Goal: Transaction & Acquisition: Book appointment/travel/reservation

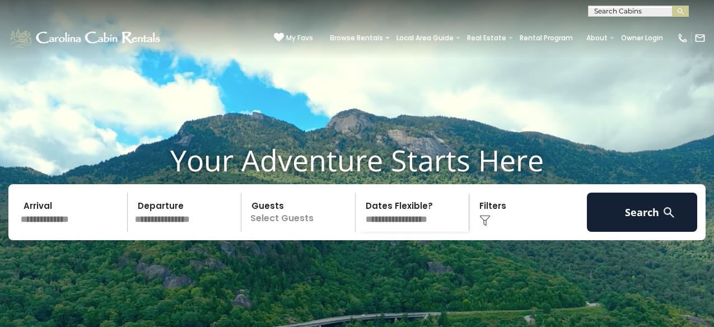
click at [97, 232] on input "text" at bounding box center [72, 212] width 111 height 39
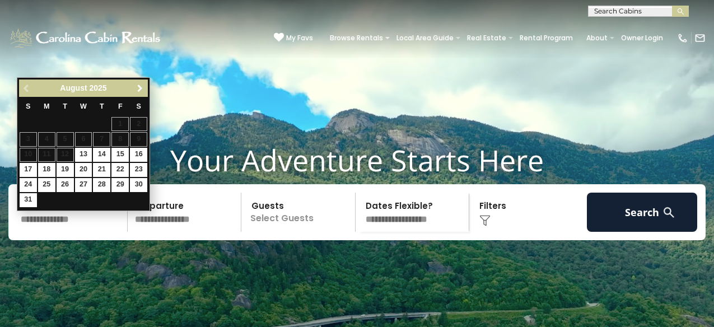
click at [140, 89] on span "Next" at bounding box center [139, 88] width 9 height 9
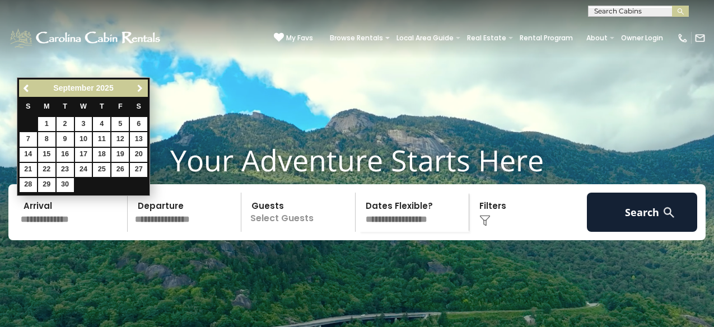
click at [140, 89] on span "Next" at bounding box center [139, 88] width 9 height 9
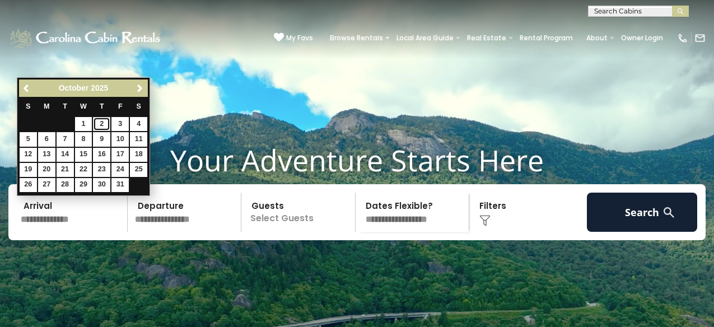
click at [105, 124] on link "2" at bounding box center [101, 124] width 17 height 14
type input "*******"
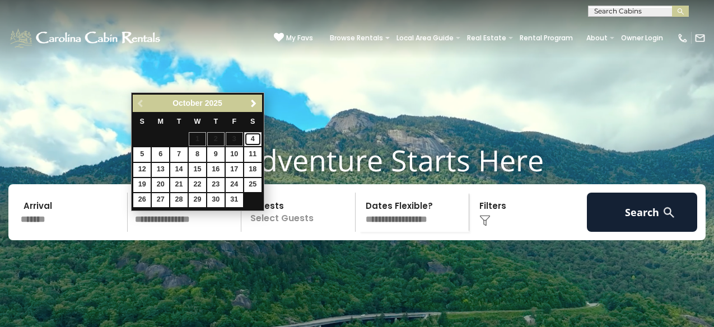
click at [252, 142] on link "4" at bounding box center [252, 139] width 17 height 14
type input "*******"
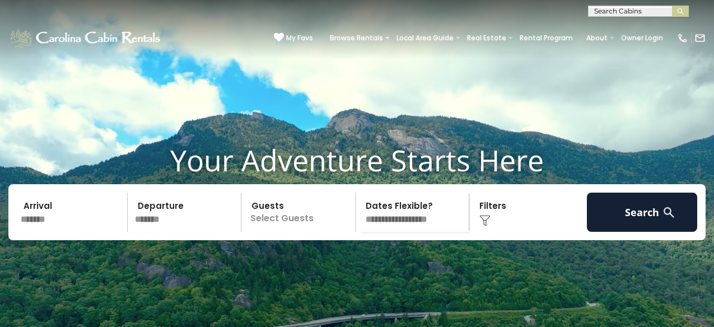
click at [174, 232] on input "*******" at bounding box center [186, 212] width 111 height 39
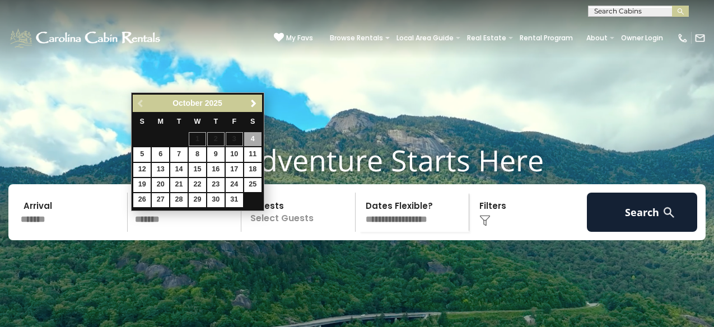
click at [94, 232] on input "*******" at bounding box center [72, 212] width 111 height 39
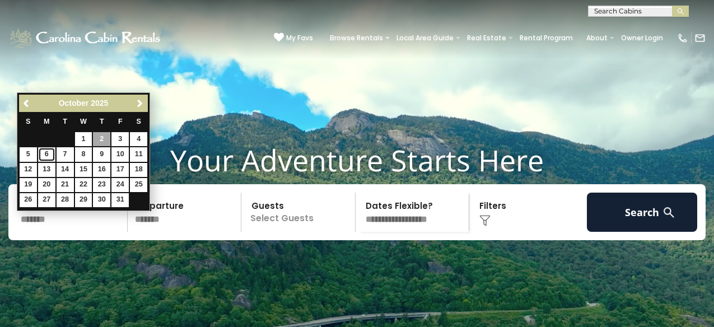
click at [48, 155] on link "6" at bounding box center [46, 154] width 17 height 14
type input "*******"
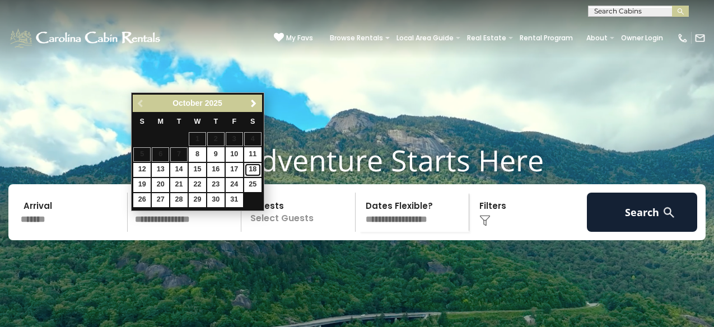
click at [252, 170] on link "18" at bounding box center [252, 170] width 17 height 14
type input "********"
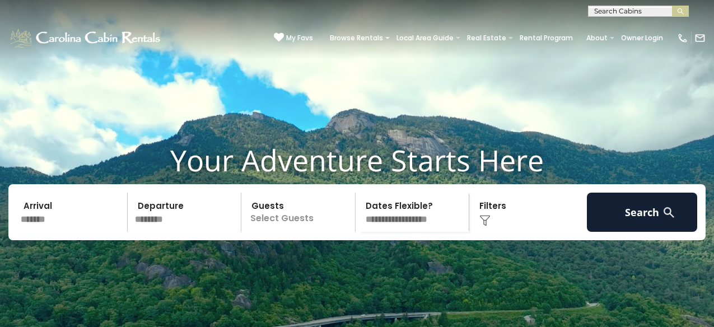
click at [287, 231] on p "Select Guests" at bounding box center [300, 212] width 110 height 39
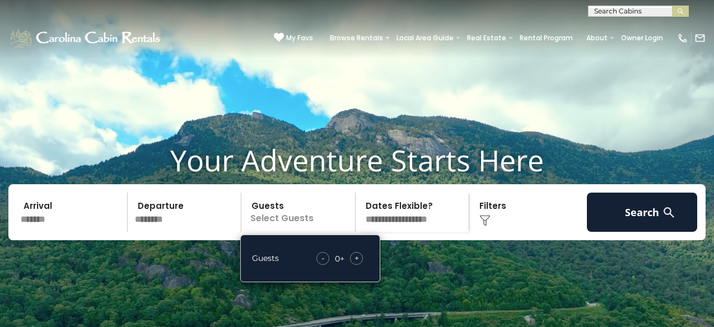
click at [354, 264] on span "+" at bounding box center [356, 257] width 4 height 11
click at [405, 232] on select "**********" at bounding box center [414, 212] width 110 height 39
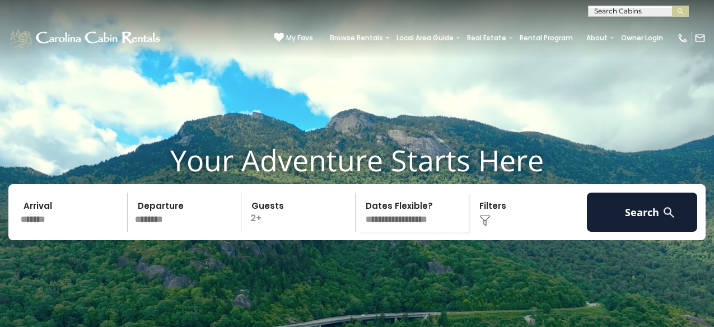
select select "*"
click option "**********" at bounding box center [0, 0] width 0 height 0
click at [487, 226] on img at bounding box center [484, 220] width 11 height 11
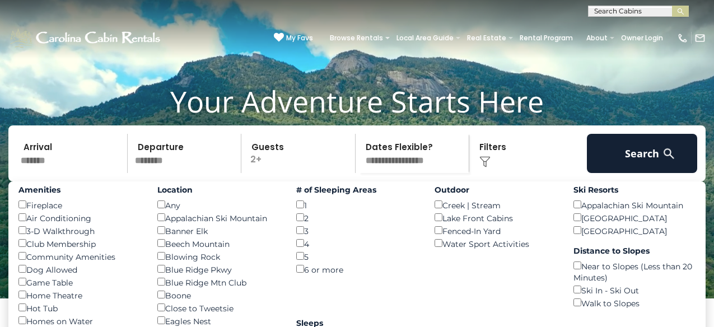
scroll to position [3, 0]
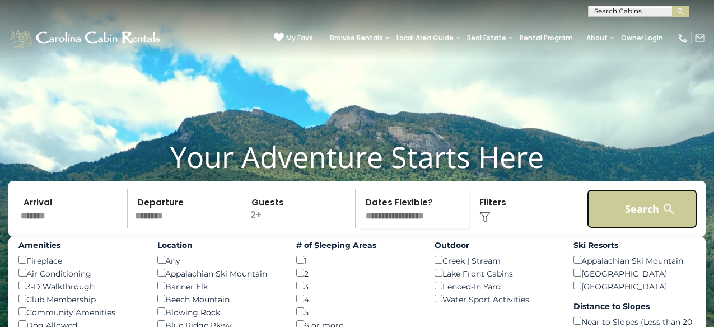
click at [633, 228] on button "Search" at bounding box center [642, 208] width 111 height 39
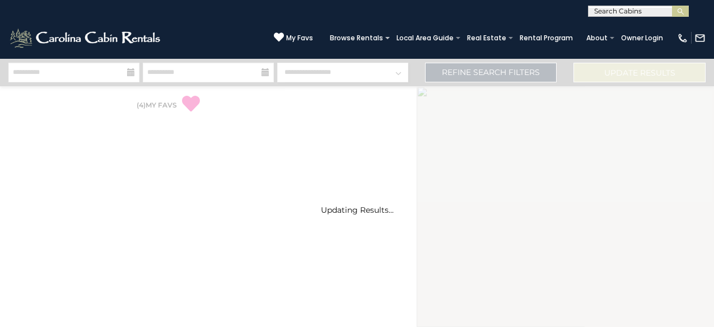
select select "*"
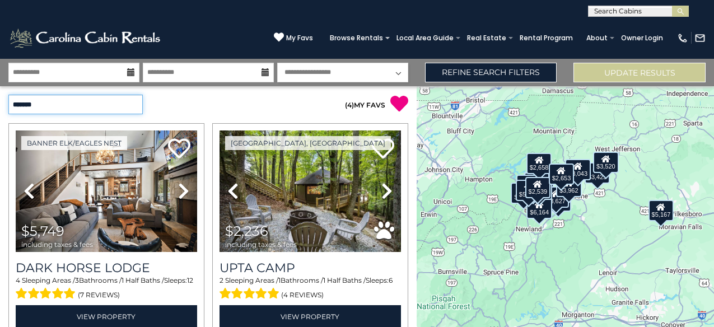
click at [132, 101] on select "**********" at bounding box center [75, 105] width 134 height 20
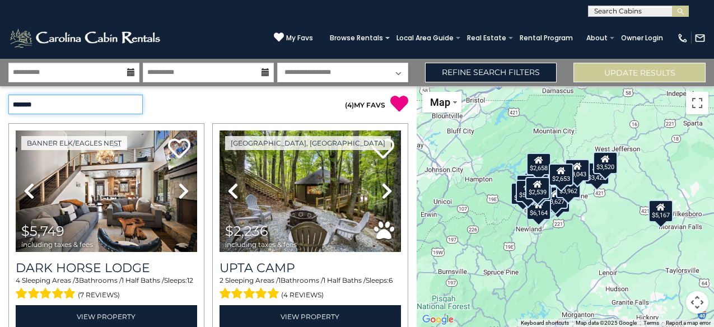
select select "*********"
click option "**********" at bounding box center [0, 0] width 0 height 0
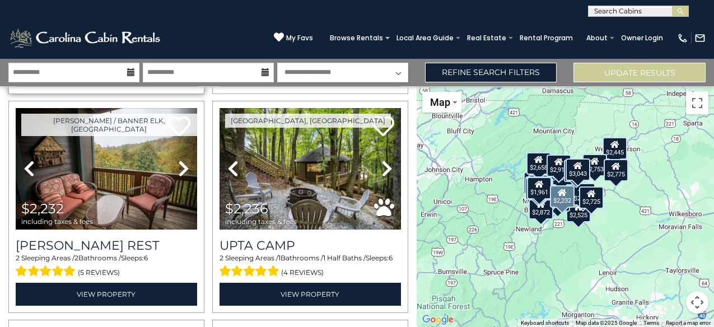
scroll to position [461, 0]
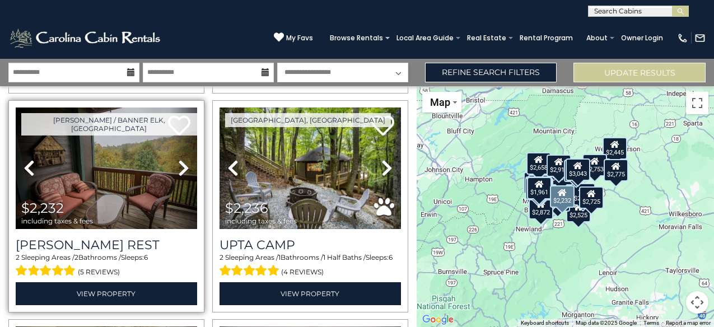
click at [181, 166] on icon at bounding box center [183, 168] width 11 height 18
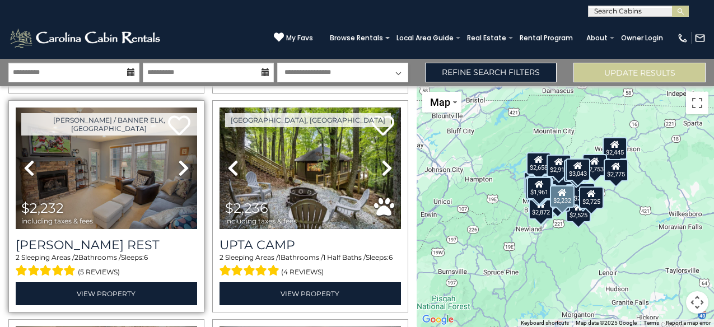
click at [181, 166] on icon at bounding box center [183, 168] width 11 height 18
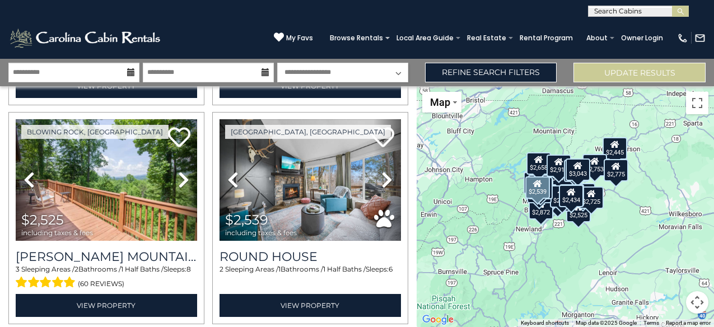
scroll to position [1326, 0]
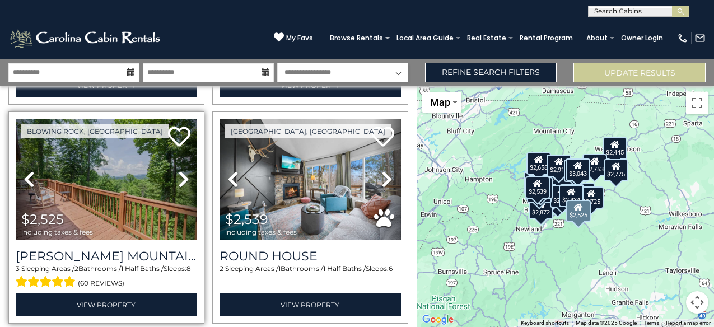
click at [182, 184] on icon at bounding box center [183, 179] width 11 height 18
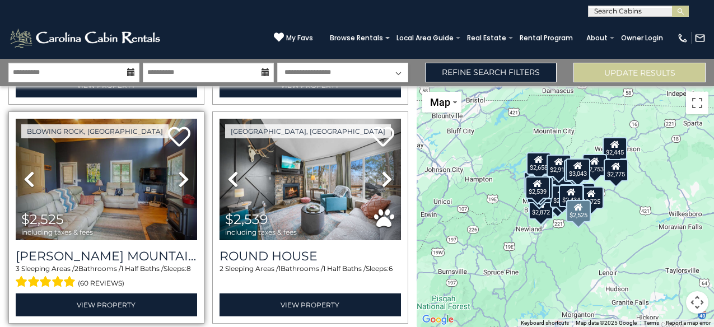
click at [182, 184] on icon at bounding box center [183, 179] width 11 height 18
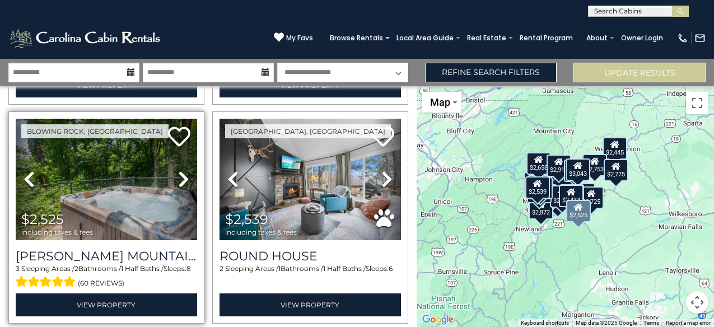
click at [182, 184] on icon at bounding box center [183, 179] width 11 height 18
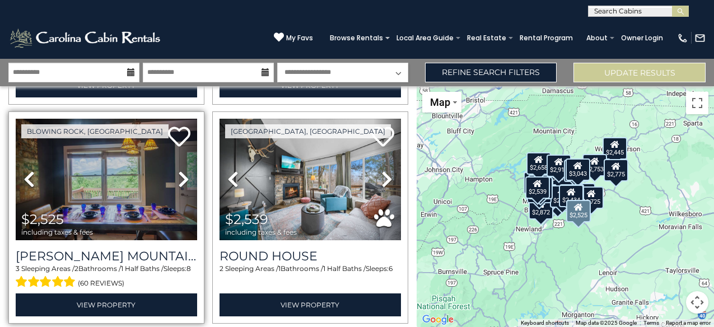
click at [182, 184] on icon at bounding box center [183, 179] width 11 height 18
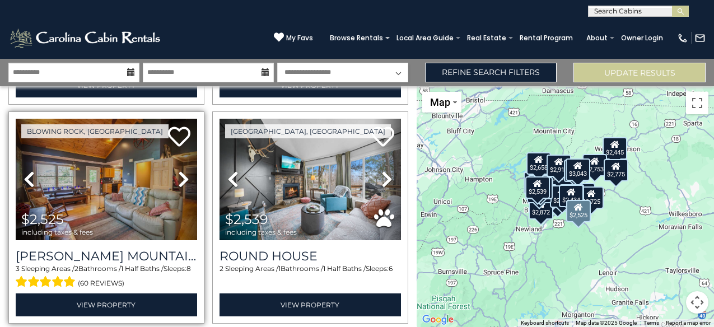
click at [182, 184] on icon at bounding box center [183, 179] width 11 height 18
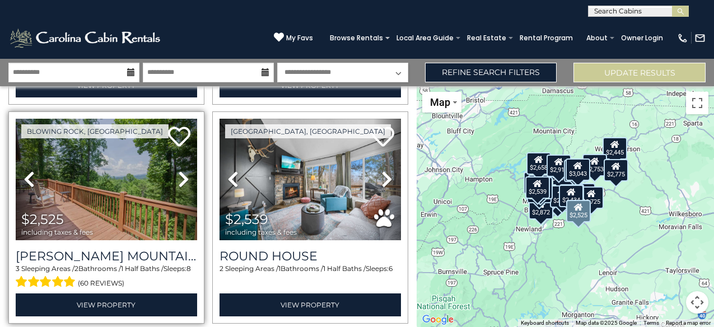
click at [182, 184] on icon at bounding box center [183, 179] width 11 height 18
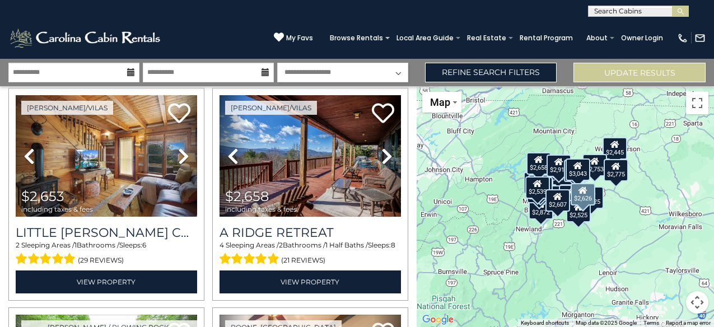
scroll to position [2010, 0]
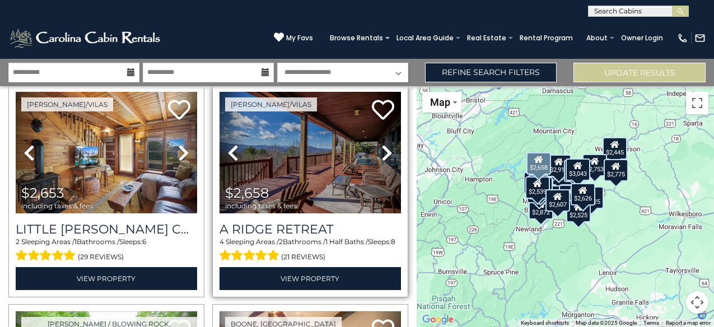
click at [232, 157] on icon at bounding box center [232, 153] width 11 height 18
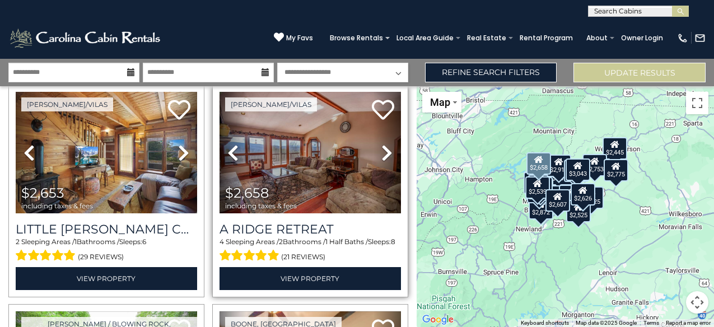
click at [390, 156] on icon at bounding box center [386, 153] width 11 height 18
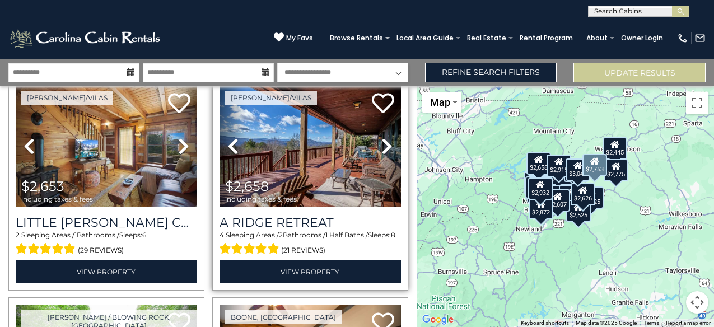
scroll to position [1999, 0]
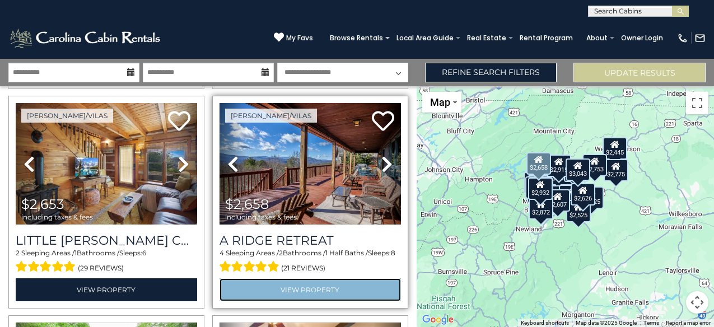
click at [317, 296] on link "View Property" at bounding box center [309, 289] width 181 height 23
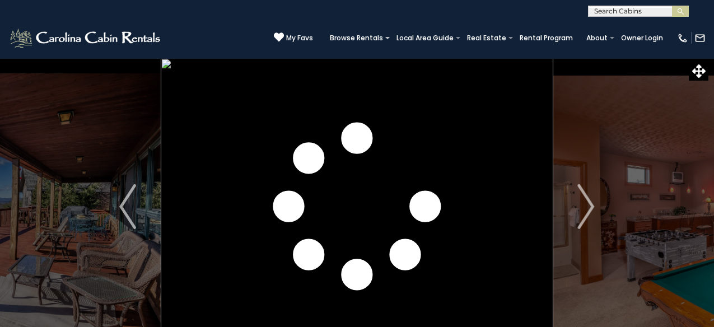
click at [591, 204] on img "Next" at bounding box center [586, 206] width 17 height 45
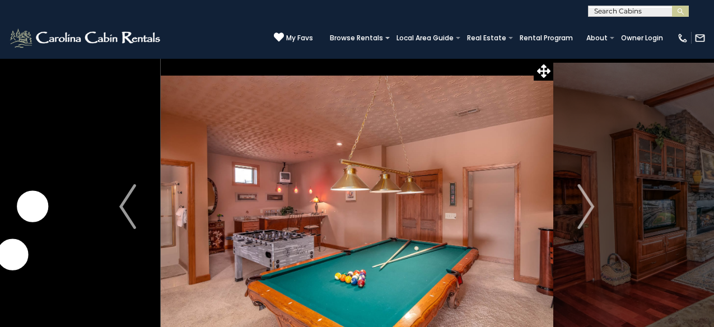
click at [591, 204] on img "Next" at bounding box center [586, 206] width 17 height 45
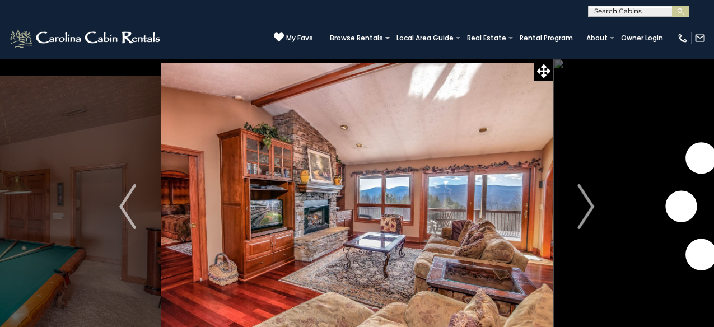
click at [591, 204] on img "Next" at bounding box center [586, 206] width 17 height 45
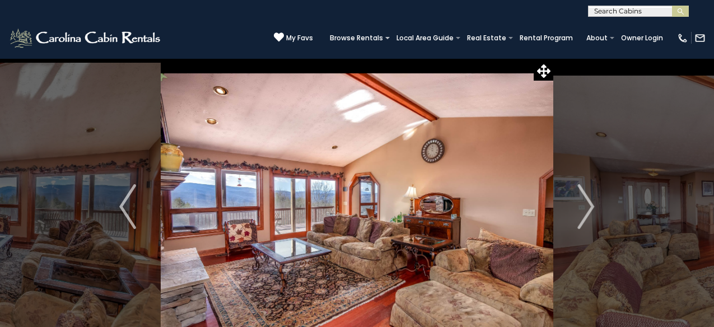
click at [591, 204] on img "Next" at bounding box center [586, 206] width 17 height 45
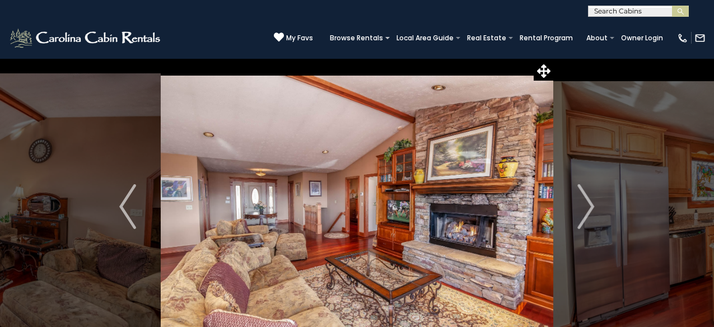
click at [591, 204] on img "Next" at bounding box center [586, 206] width 17 height 45
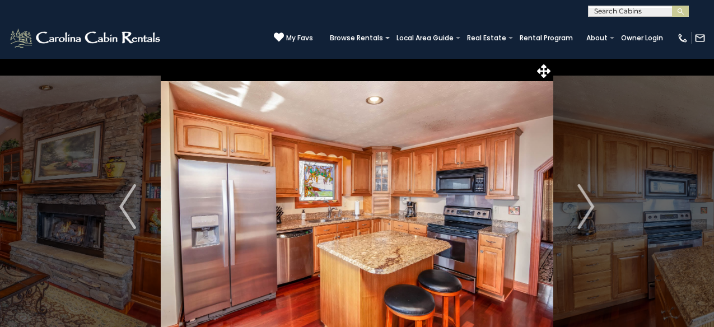
click at [591, 204] on img "Next" at bounding box center [586, 206] width 17 height 45
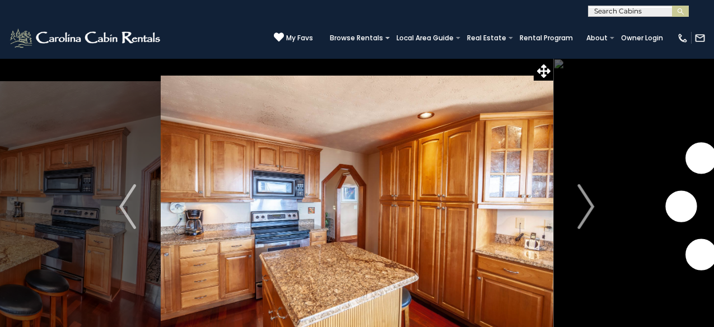
click at [591, 204] on img "Next" at bounding box center [586, 206] width 17 height 45
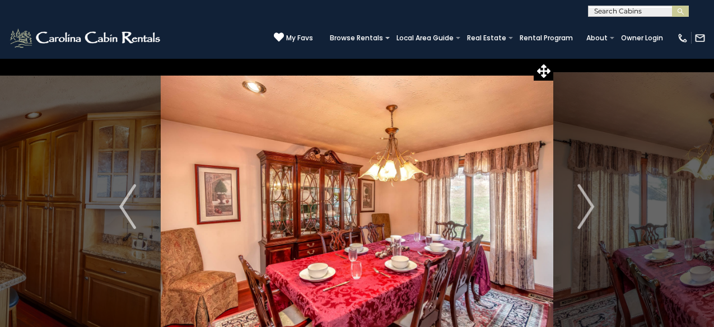
click at [591, 204] on img "Next" at bounding box center [586, 206] width 17 height 45
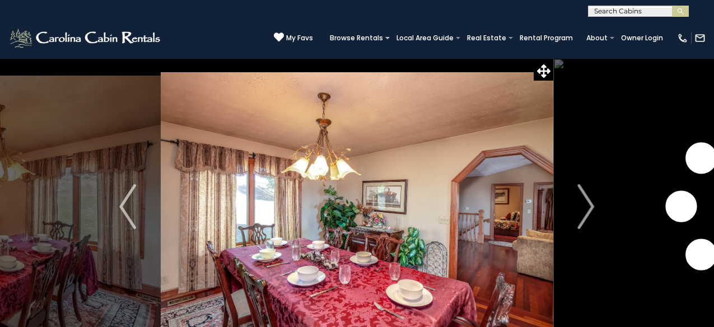
click at [591, 204] on img "Next" at bounding box center [586, 206] width 17 height 45
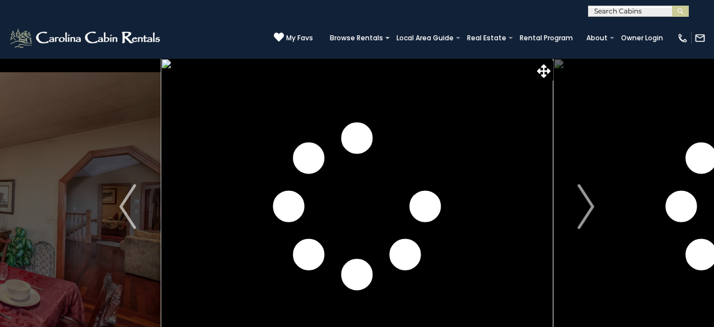
click at [591, 204] on img "Next" at bounding box center [586, 206] width 17 height 45
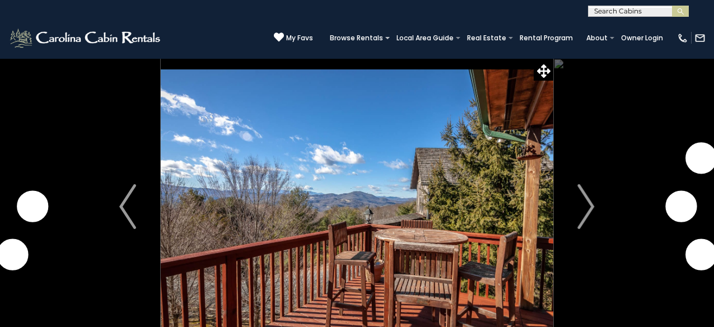
click at [591, 204] on img "Next" at bounding box center [586, 206] width 17 height 45
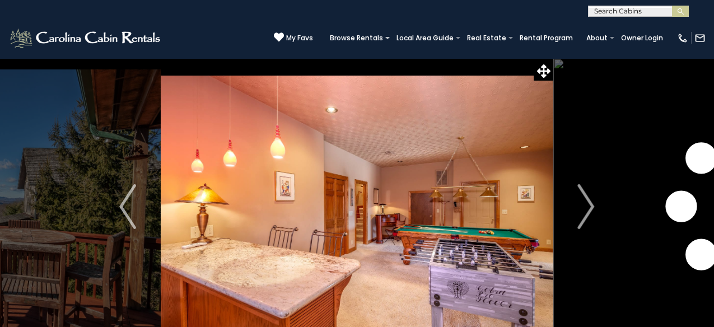
click at [591, 204] on img "Next" at bounding box center [586, 206] width 17 height 45
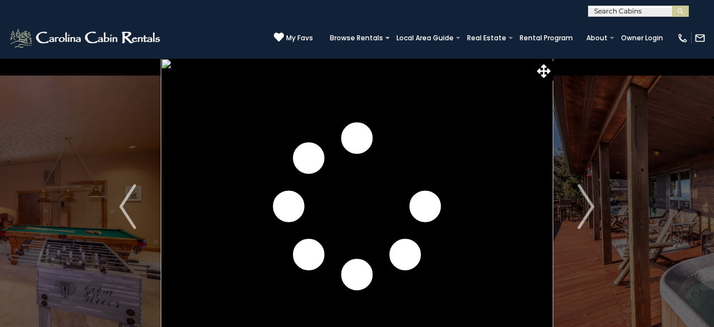
click at [591, 204] on img "Next" at bounding box center [586, 206] width 17 height 45
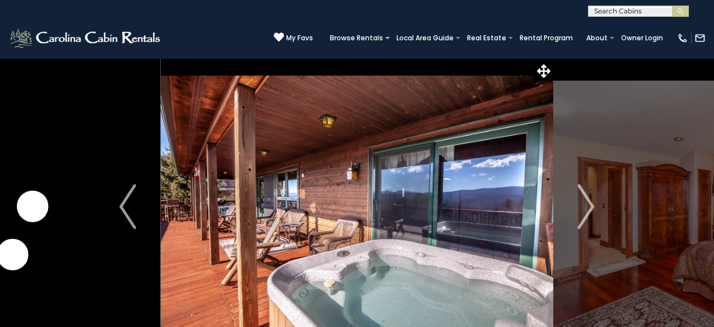
click at [591, 204] on img "Next" at bounding box center [586, 206] width 17 height 45
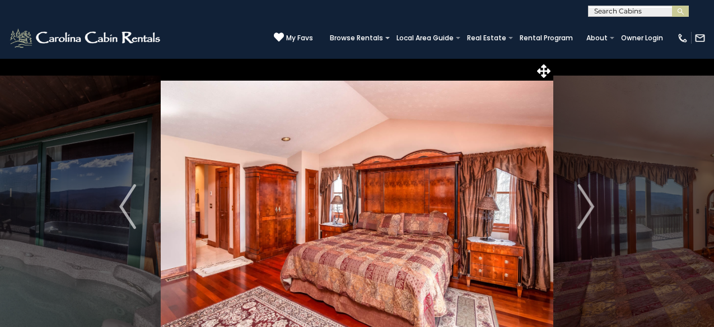
click at [591, 204] on img "Next" at bounding box center [586, 206] width 17 height 45
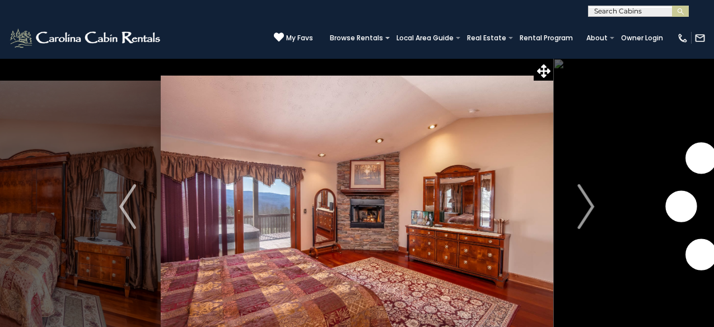
click at [591, 204] on img "Next" at bounding box center [586, 206] width 17 height 45
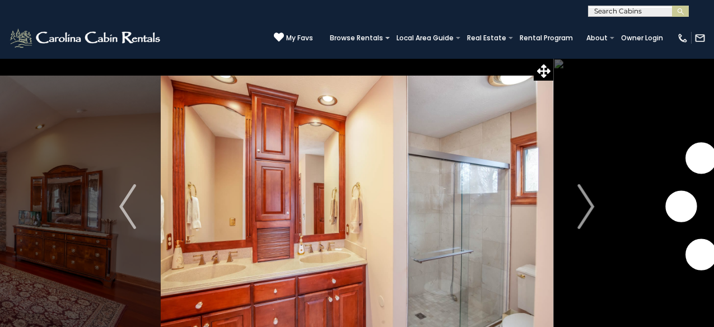
click at [591, 204] on img "Next" at bounding box center [586, 206] width 17 height 45
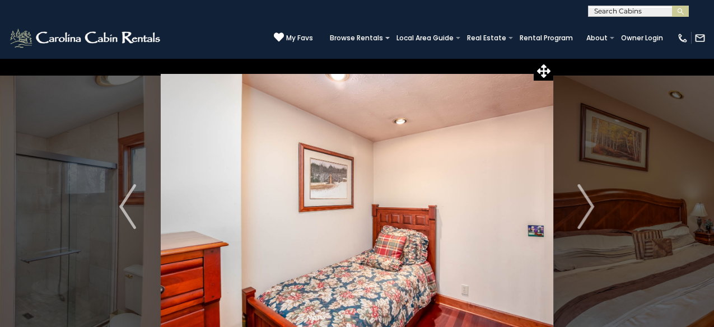
click at [591, 204] on img "Next" at bounding box center [586, 206] width 17 height 45
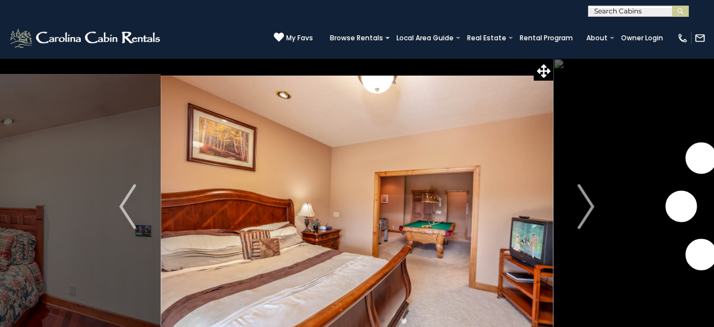
click at [591, 204] on img "Next" at bounding box center [586, 206] width 17 height 45
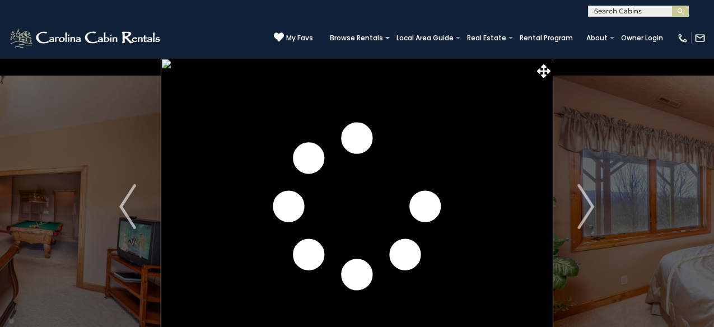
click at [591, 204] on img "Next" at bounding box center [586, 206] width 17 height 45
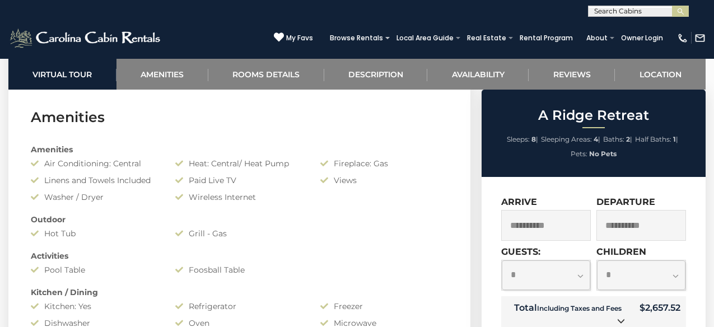
scroll to position [1790, 0]
click at [527, 224] on input "**********" at bounding box center [546, 225] width 90 height 31
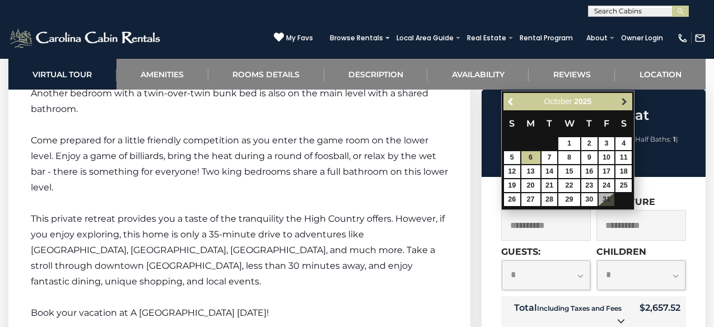
click at [621, 104] on span "Next" at bounding box center [624, 101] width 9 height 9
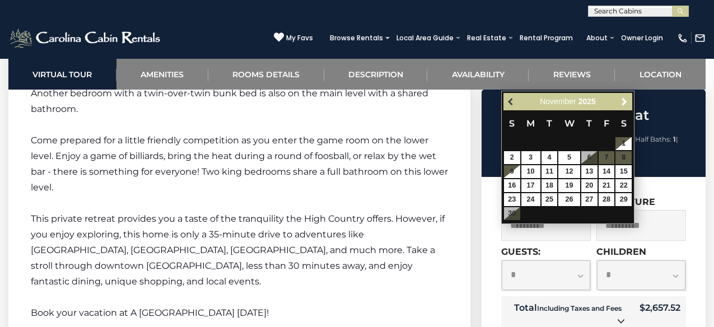
click at [510, 102] on span "Previous" at bounding box center [511, 101] width 9 height 9
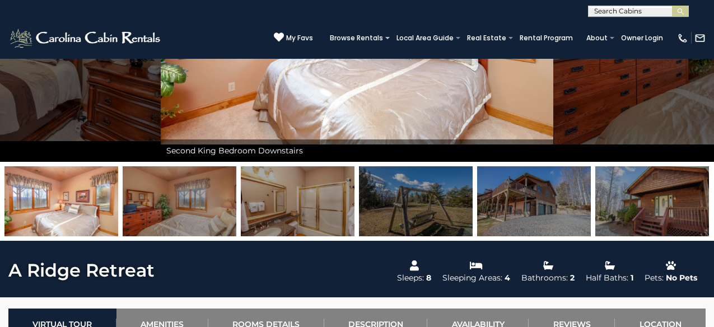
scroll to position [169, 0]
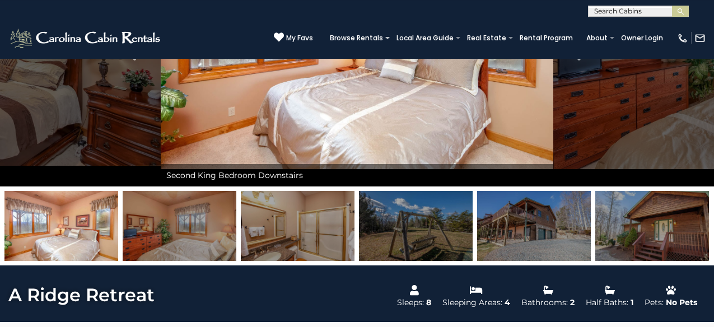
click at [85, 242] on img at bounding box center [61, 226] width 114 height 70
click at [511, 225] on img at bounding box center [534, 226] width 114 height 70
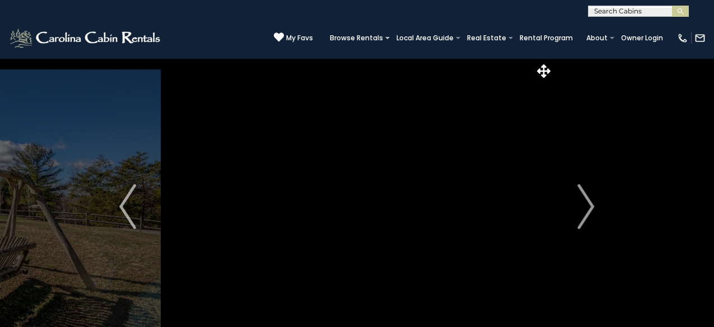
scroll to position [34, 0]
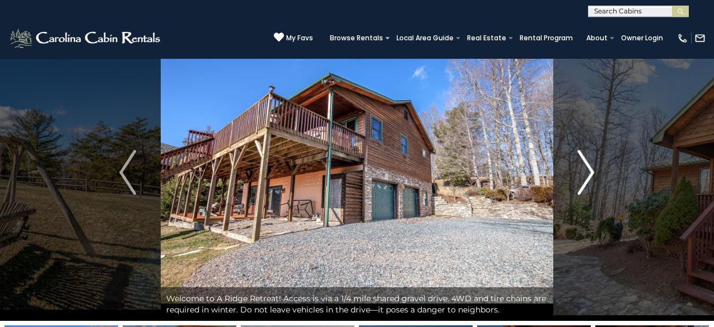
click at [590, 175] on img "Next" at bounding box center [586, 172] width 17 height 45
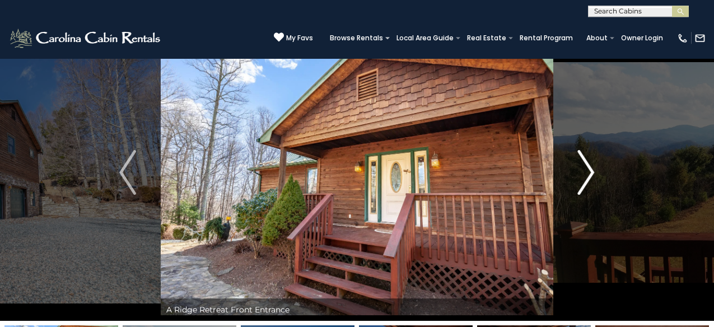
click at [590, 175] on img "Next" at bounding box center [586, 172] width 17 height 45
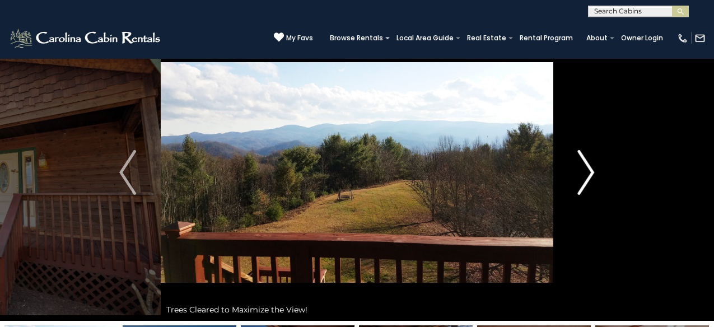
click at [590, 175] on img "Next" at bounding box center [586, 172] width 17 height 45
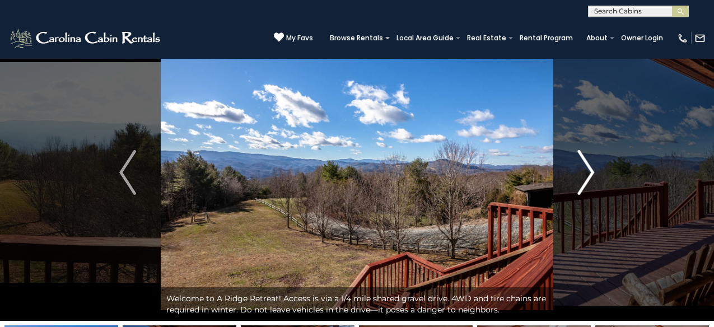
click at [590, 175] on img "Next" at bounding box center [586, 172] width 17 height 45
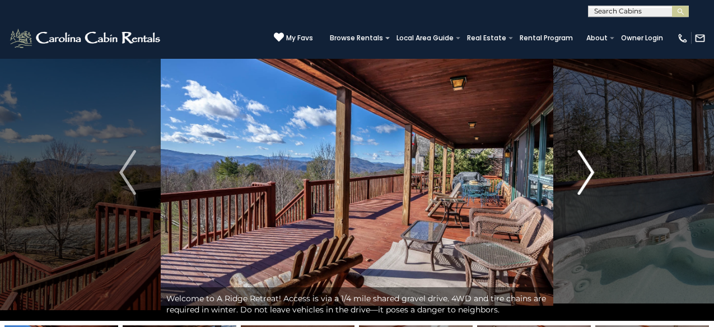
click at [590, 175] on img "Next" at bounding box center [586, 172] width 17 height 45
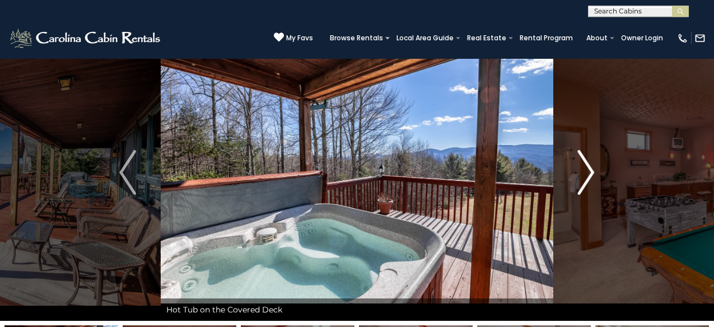
click at [590, 175] on img "Next" at bounding box center [586, 172] width 17 height 45
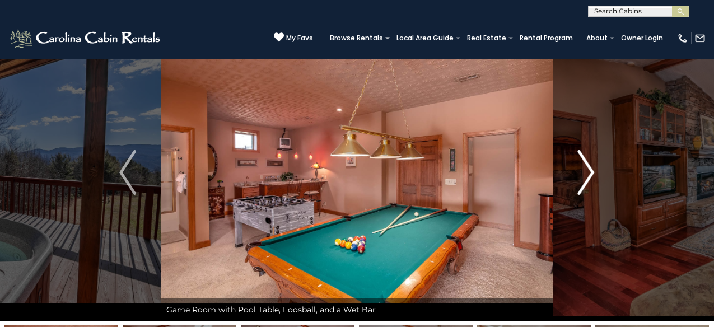
click at [590, 175] on img "Next" at bounding box center [586, 172] width 17 height 45
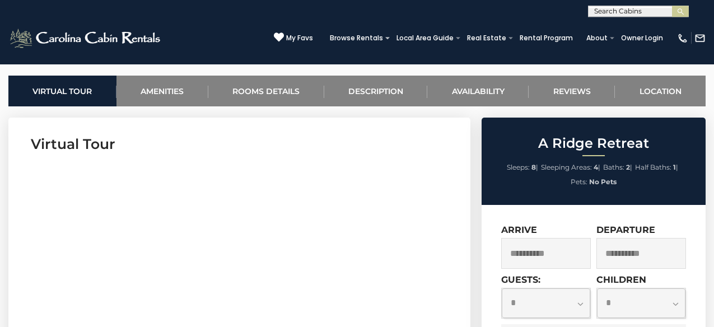
scroll to position [488, 0]
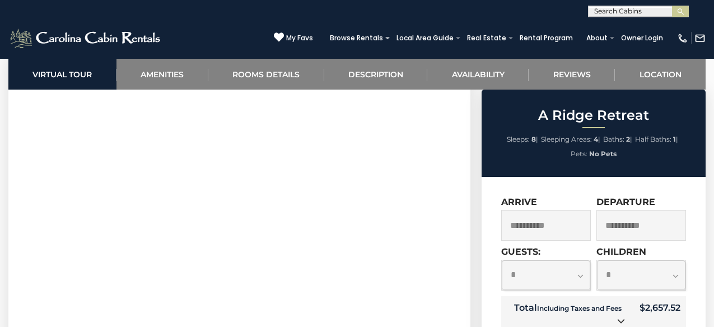
click at [540, 228] on input "**********" at bounding box center [546, 225] width 90 height 31
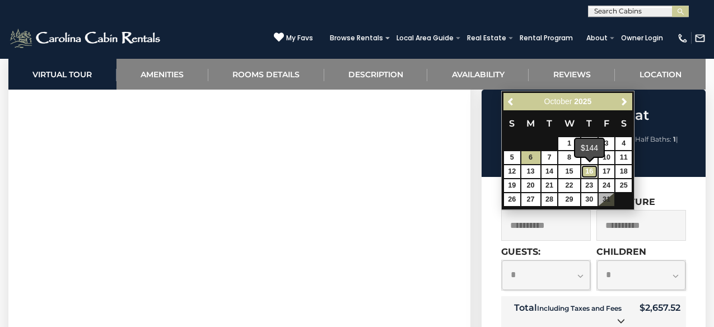
click at [590, 172] on link "16" at bounding box center [589, 171] width 16 height 13
type input "**********"
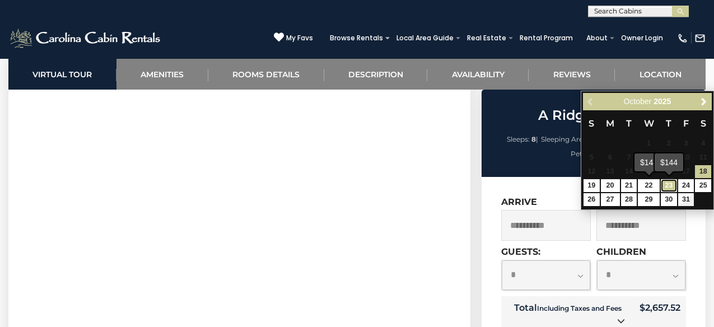
click at [668, 188] on link "23" at bounding box center [669, 185] width 16 height 13
type input "**********"
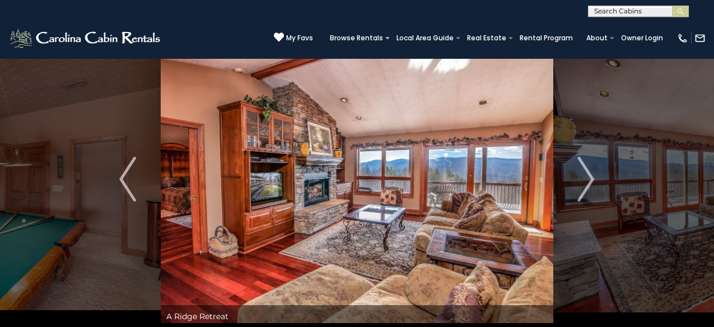
scroll to position [26, 0]
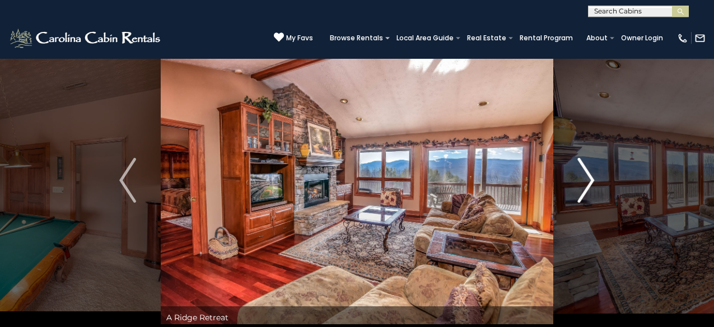
click at [594, 184] on img "Next" at bounding box center [586, 180] width 17 height 45
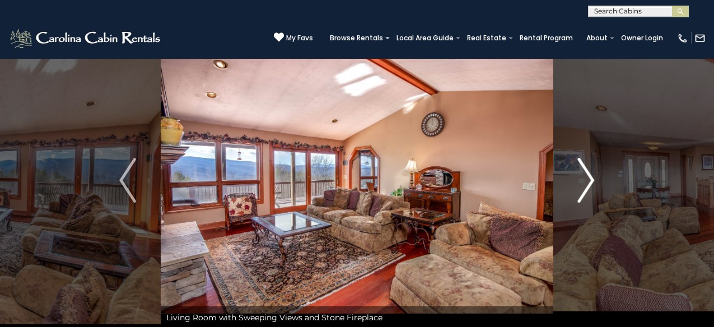
click at [594, 184] on img "Next" at bounding box center [586, 180] width 17 height 45
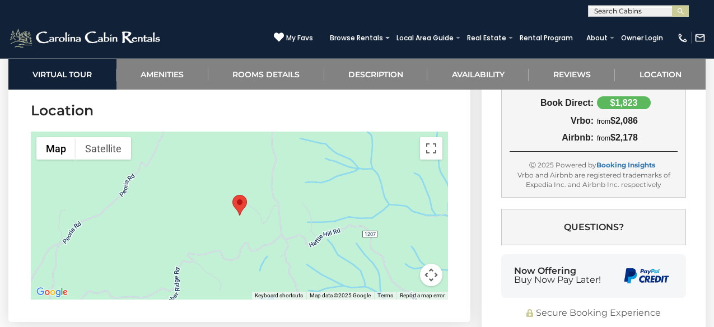
scroll to position [2894, 0]
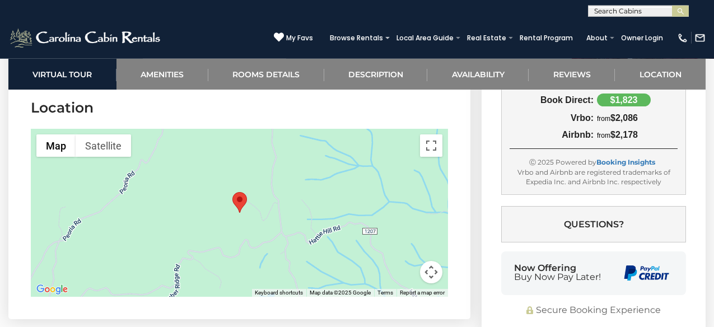
click at [265, 202] on div at bounding box center [239, 213] width 417 height 168
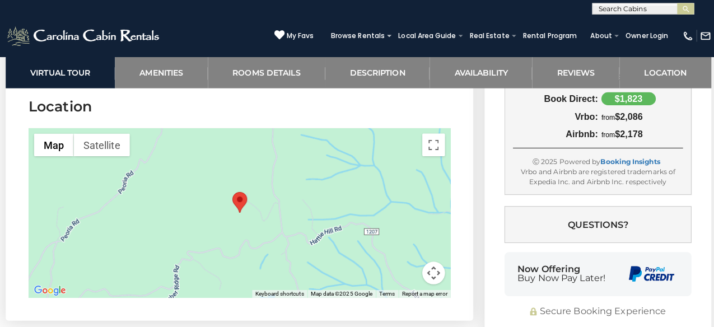
click at [232, 192] on area "A Ridge Retreat" at bounding box center [232, 192] width 0 height 0
click at [261, 195] on div at bounding box center [239, 213] width 417 height 168
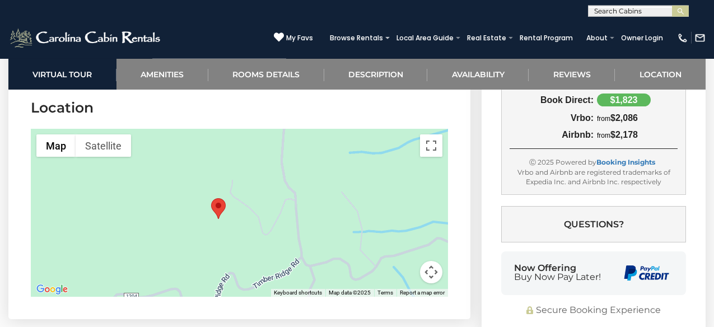
click at [436, 261] on button "Map camera controls" at bounding box center [431, 272] width 22 height 22
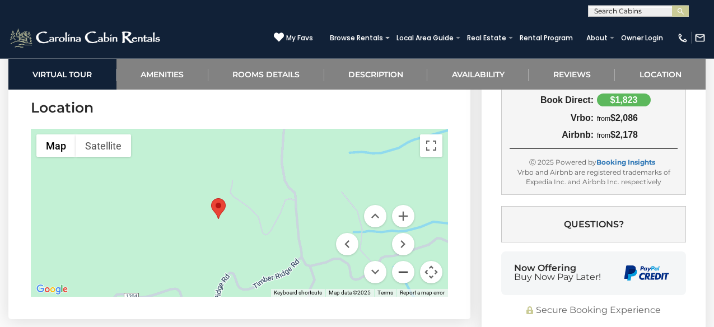
click at [403, 261] on button "Zoom out" at bounding box center [403, 272] width 22 height 22
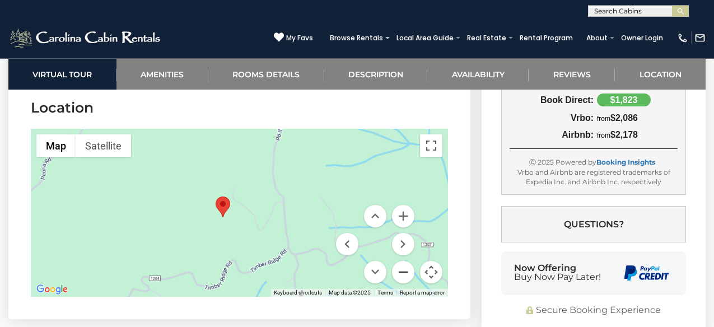
click at [403, 261] on button "Zoom out" at bounding box center [403, 272] width 22 height 22
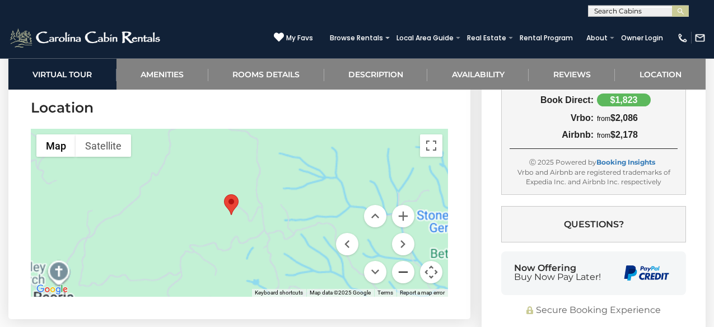
click at [403, 261] on button "Zoom out" at bounding box center [403, 272] width 22 height 22
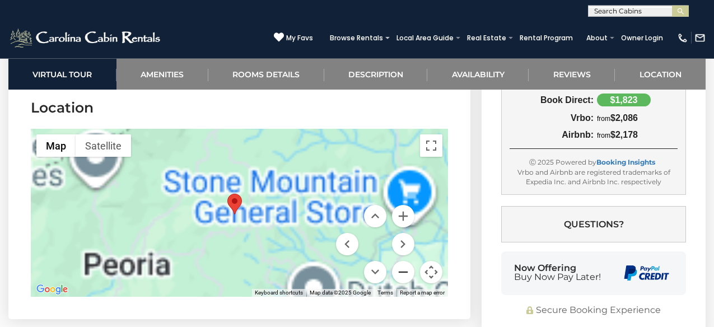
click at [403, 261] on button "Zoom out" at bounding box center [403, 272] width 22 height 22
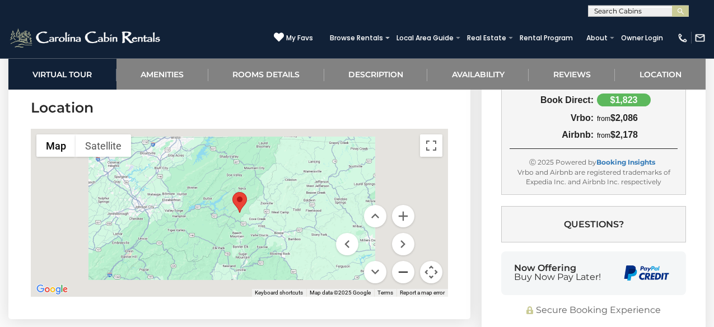
click at [403, 261] on button "Zoom out" at bounding box center [403, 272] width 22 height 22
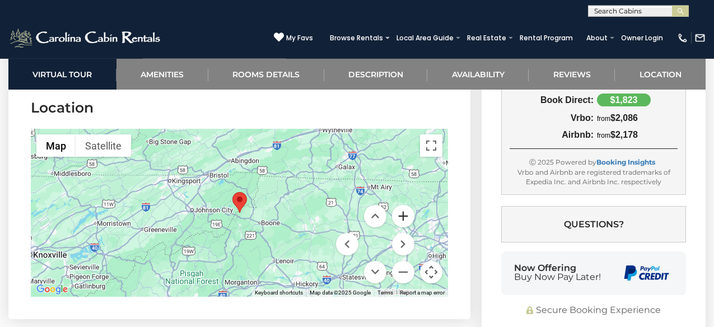
click at [408, 205] on button "Zoom in" at bounding box center [403, 216] width 22 height 22
